Goal: Contribute content: Add original content to the website for others to see

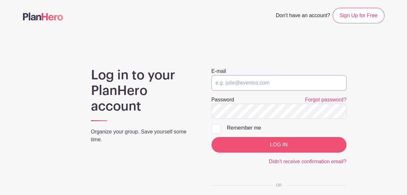
type input "info@hollandalechristian.org"
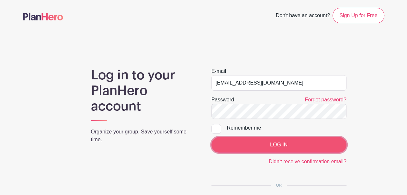
click at [268, 142] on input "LOG IN" at bounding box center [278, 145] width 135 height 16
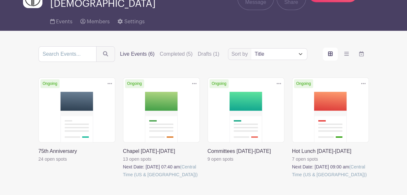
scroll to position [40, 0]
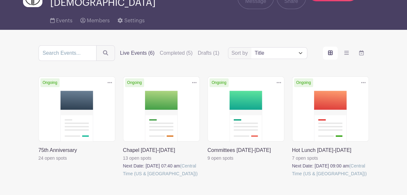
click at [39, 162] on link at bounding box center [39, 162] width 0 height 0
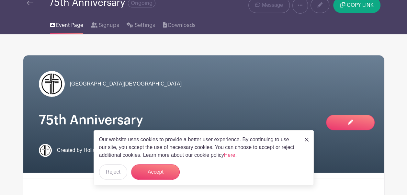
scroll to position [27, 0]
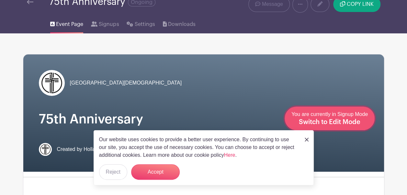
click at [358, 120] on span "Switch to Edit Mode" at bounding box center [330, 122] width 62 height 6
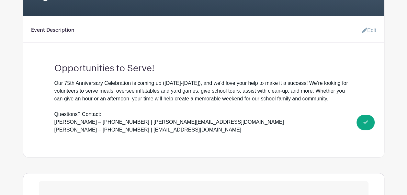
scroll to position [181, 0]
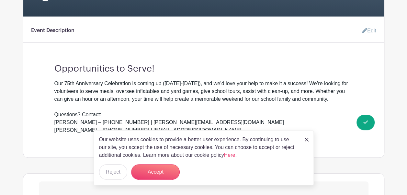
click at [368, 26] on link "Edit" at bounding box center [366, 30] width 19 height 13
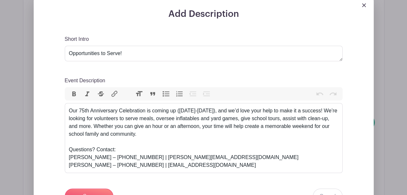
scroll to position [210, 0]
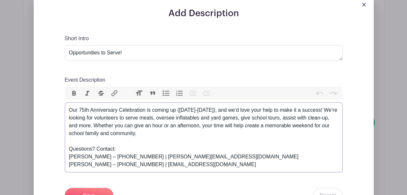
click at [212, 133] on div "Our 75th Anniversary Celebration is coming up ([DATE]-[DATE]), and we’d love yo…" at bounding box center [203, 137] width 269 height 62
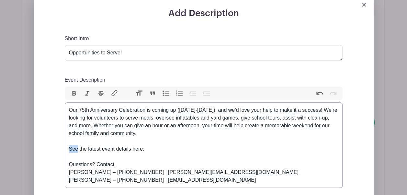
drag, startPoint x: 78, startPoint y: 148, endPoint x: 64, endPoint y: 148, distance: 13.6
click at [64, 148] on div "Add Description Short Intro Opportunities to Serve! Event Description Bold Ital…" at bounding box center [203, 150] width 309 height 285
click at [155, 150] on div "Our 75th Anniversary Celebration is coming up ([DATE]-[DATE]), and we’d love yo…" at bounding box center [203, 145] width 269 height 78
paste trix-editor "<div>Our 75th Anniversary Celebration is coming up ([DATE]-[DATE]), and we’d lo…"
type trix-editor "<div>Our 75th Anniversary Celebration is coming up ([DATE]-[DATE]), and we’d lo…"
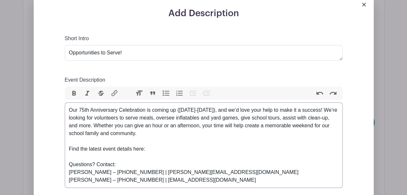
click at [155, 150] on div "Our 75th Anniversary Celebration is coming up ([DATE]-[DATE]), and we’d love yo…" at bounding box center [203, 145] width 269 height 78
click at [292, 145] on div "Our 75th Anniversary Celebration is coming up ([DATE]-[DATE]), and we’d love yo…" at bounding box center [203, 145] width 269 height 78
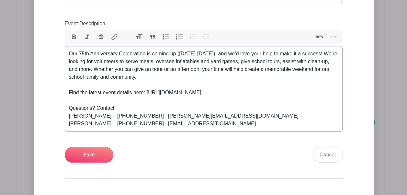
scroll to position [267, 0]
click at [82, 153] on input "Save" at bounding box center [89, 155] width 49 height 16
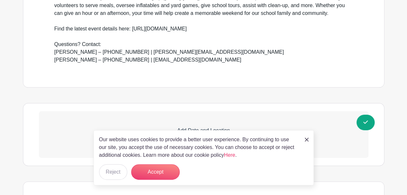
click at [306, 139] on img at bounding box center [307, 140] width 4 height 4
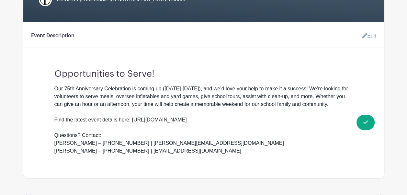
scroll to position [177, 0]
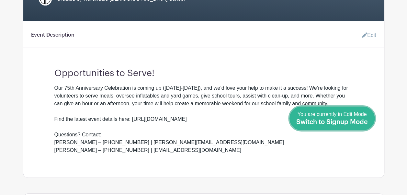
click at [364, 126] on div "You are currently in Edit Mode Switch to Signup Mode" at bounding box center [332, 118] width 72 height 16
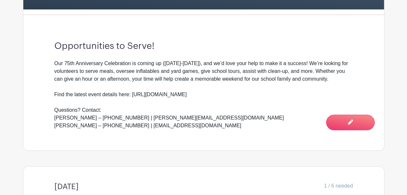
scroll to position [189, 0]
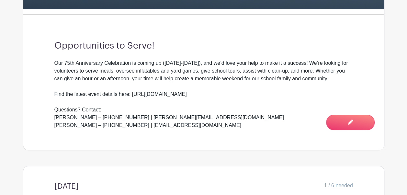
click at [272, 84] on div "Our 75th Anniversary Celebration is coming up ([DATE]-[DATE]), and we’d love yo…" at bounding box center [203, 94] width 299 height 70
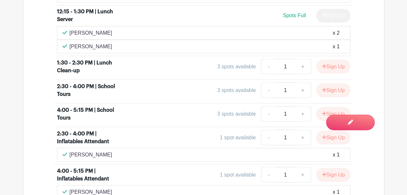
scroll to position [580, 0]
click at [243, 56] on li "1:30 - 2:30 PM | Lunch Clean-up 3 spots available - 1 + Sign Up" at bounding box center [203, 68] width 299 height 24
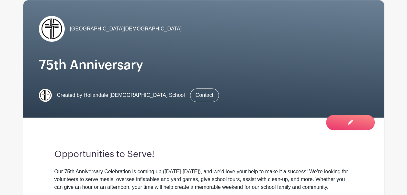
scroll to position [0, 0]
